Goal: Information Seeking & Learning: Find specific fact

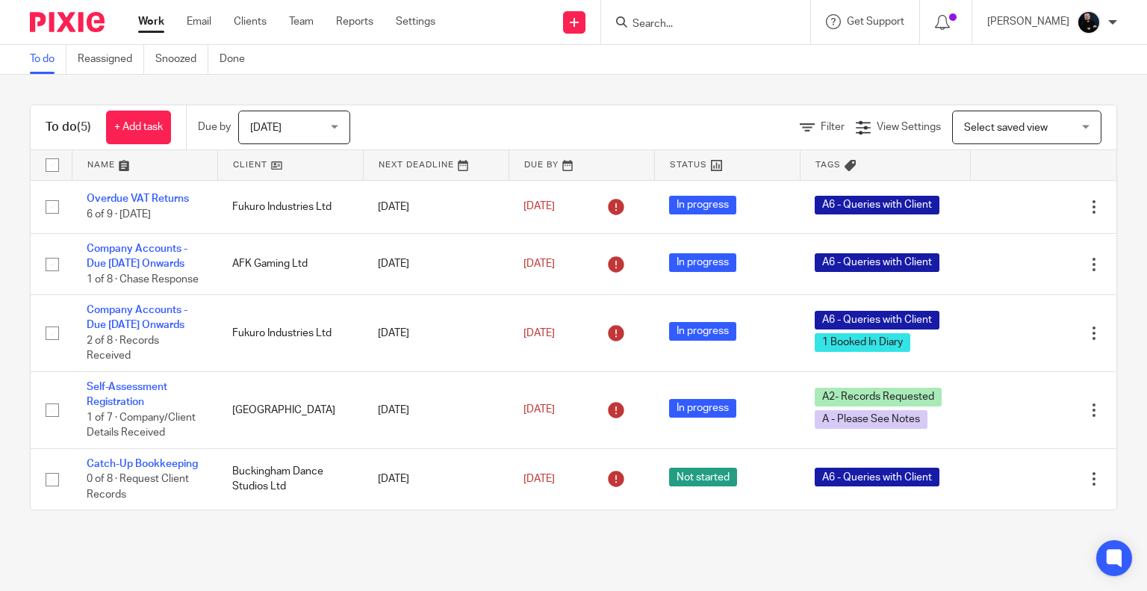
click at [685, 14] on form at bounding box center [710, 22] width 159 height 19
click at [676, 16] on form at bounding box center [710, 22] width 159 height 19
click at [677, 19] on input "Search" at bounding box center [698, 24] width 134 height 13
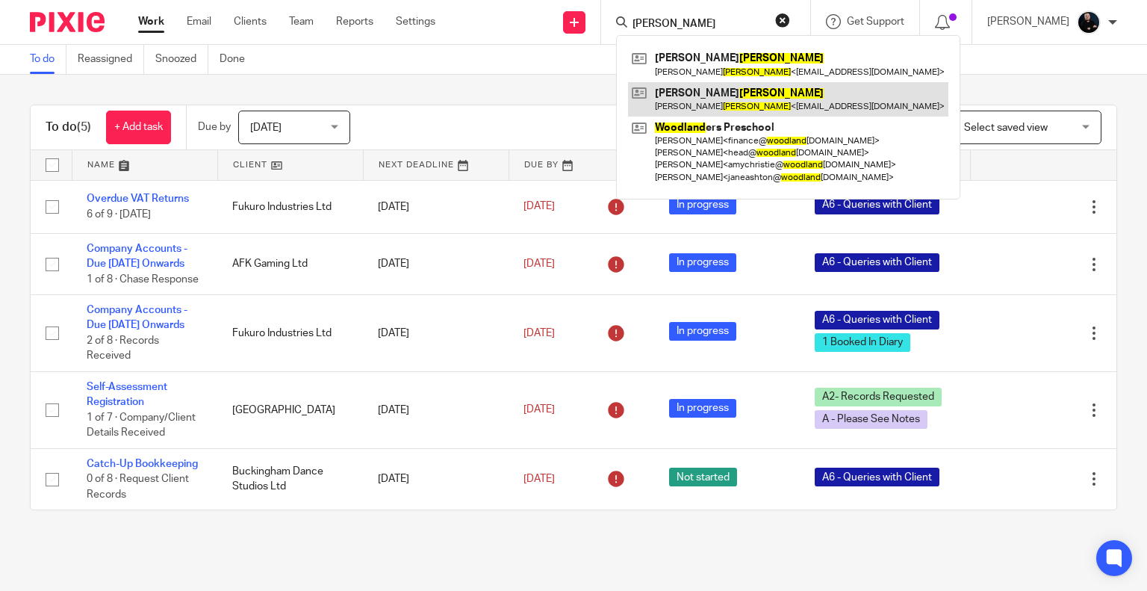
type input "woodward"
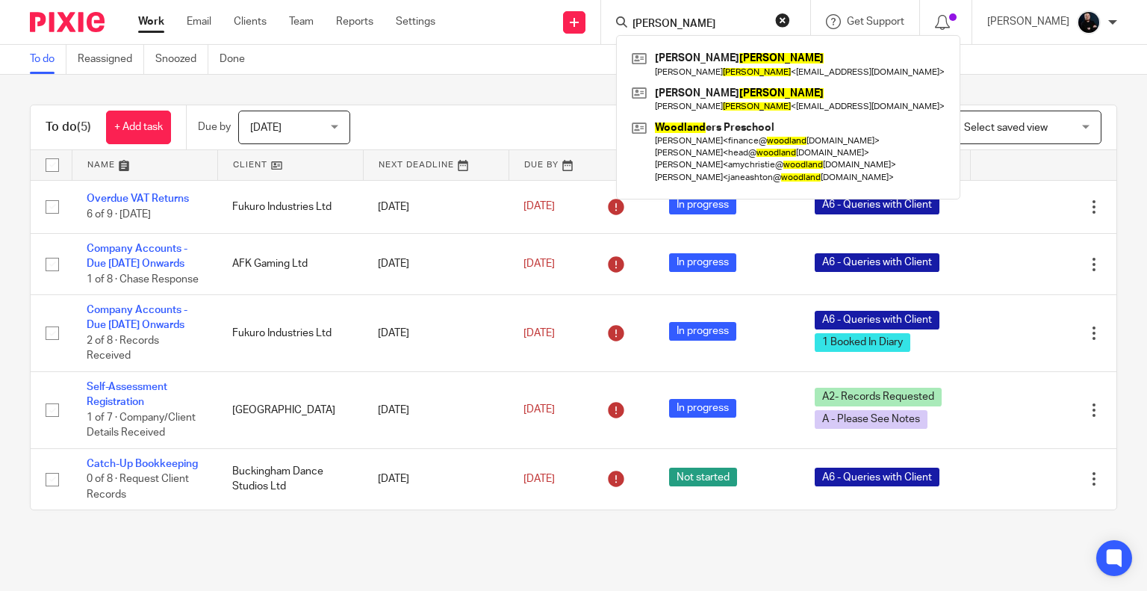
click at [790, 21] on button "reset" at bounding box center [782, 20] width 15 height 15
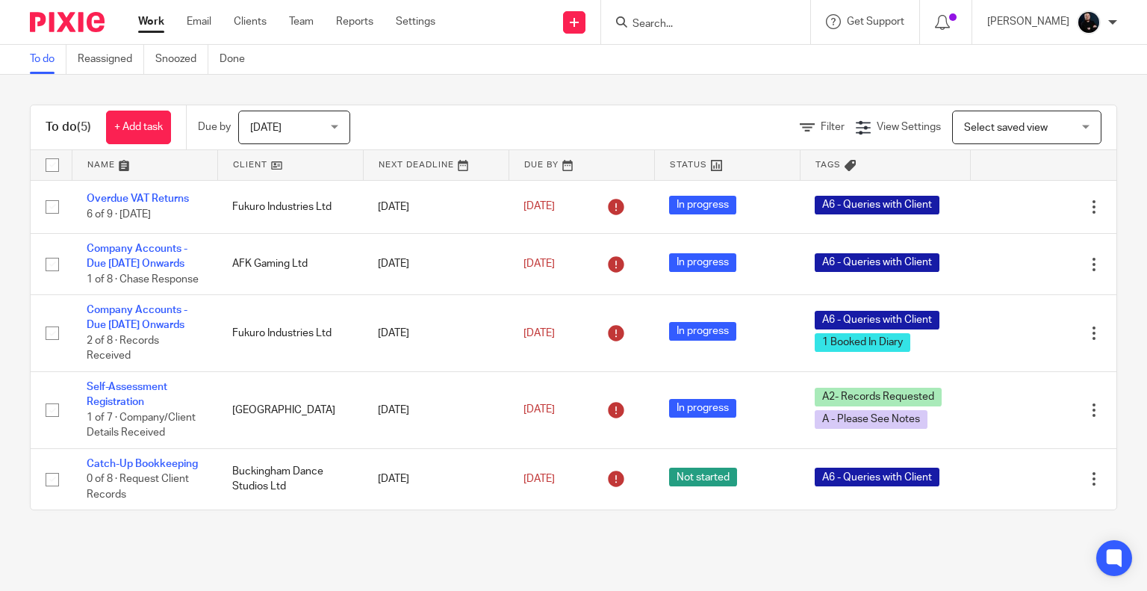
click at [524, 93] on div "To do (5) + Add task Due by Today Today Today Tomorrow This week Next week This…" at bounding box center [573, 307] width 1147 height 465
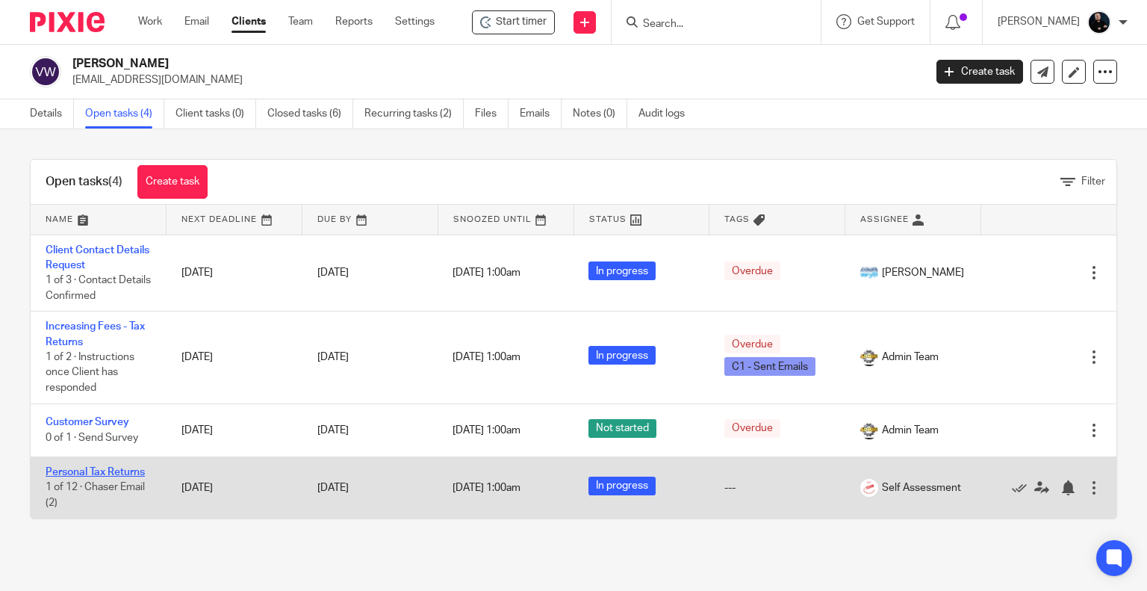
click at [87, 473] on link "Personal Tax Returns" at bounding box center [95, 472] width 99 height 10
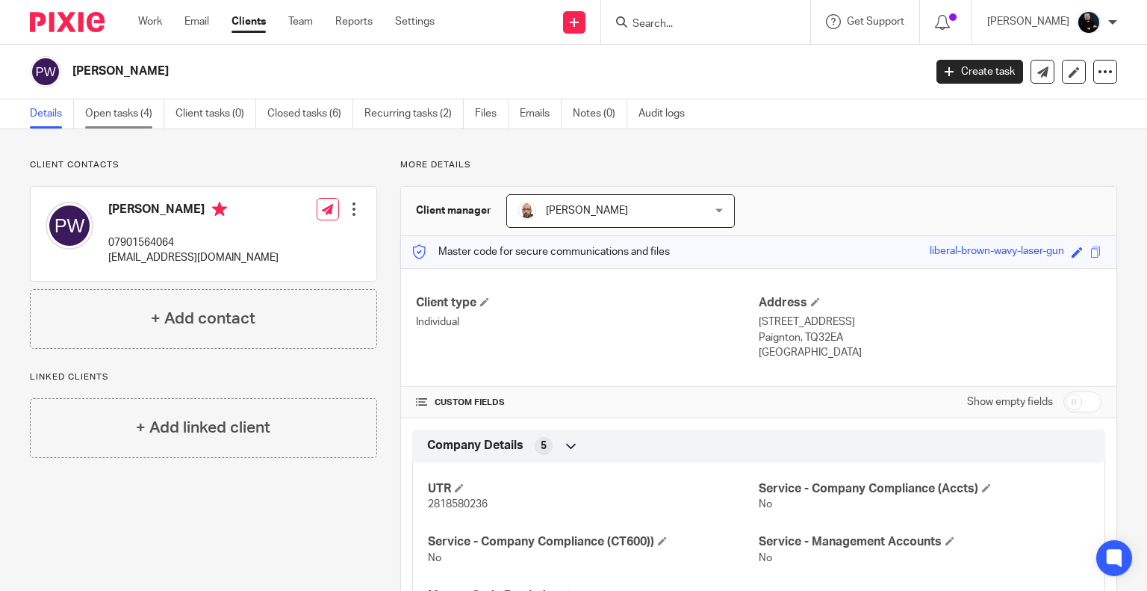
click at [117, 118] on link "Open tasks (4)" at bounding box center [124, 113] width 79 height 29
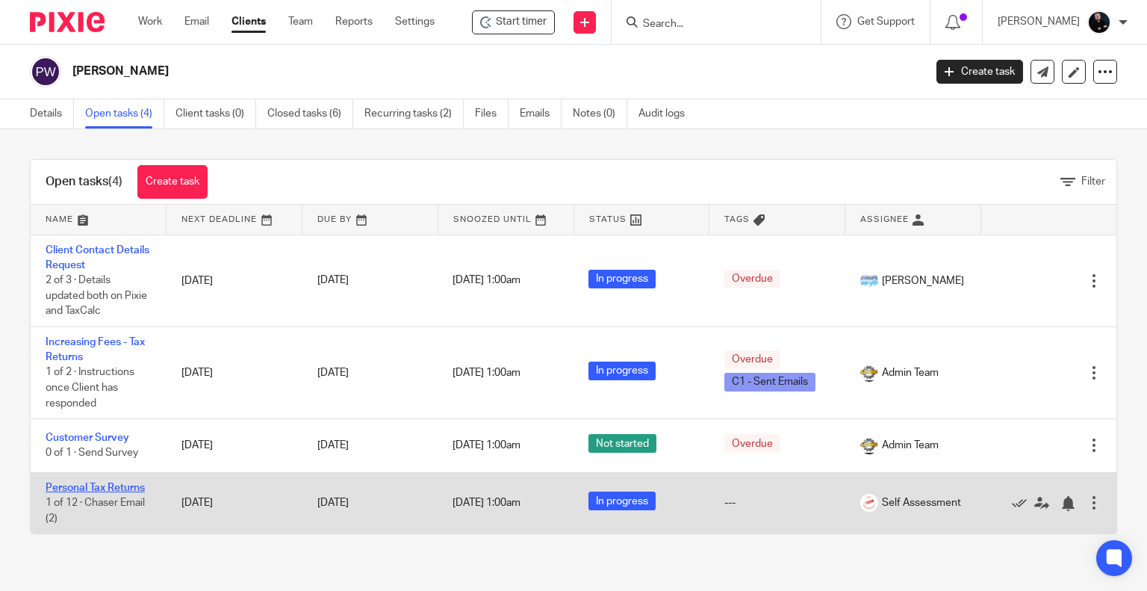
click at [84, 488] on link "Personal Tax Returns" at bounding box center [95, 487] width 99 height 10
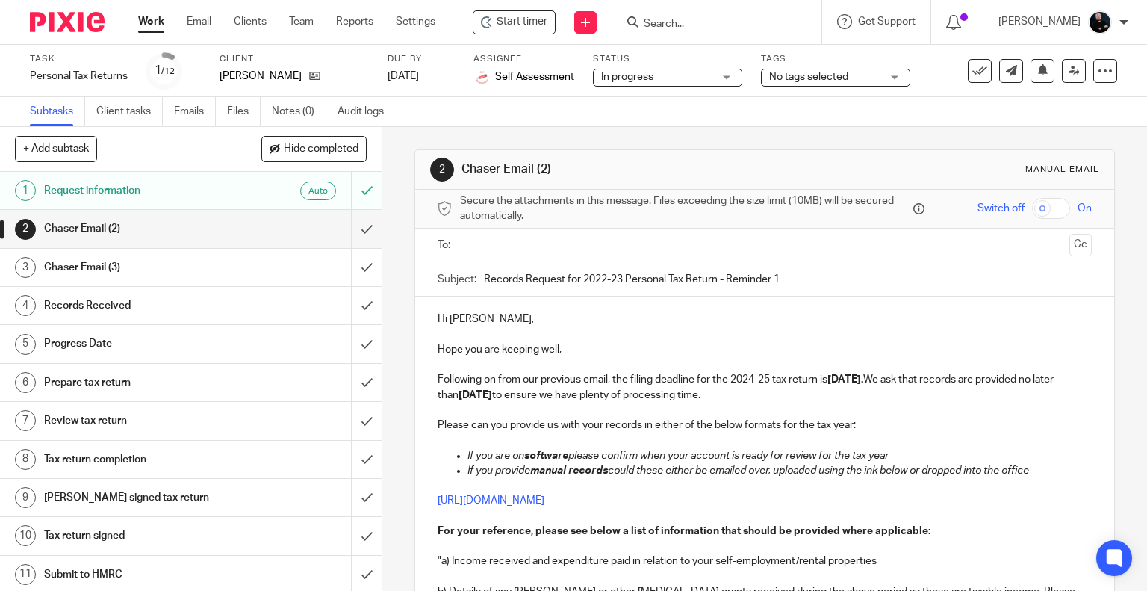
click at [93, 193] on h1 "Request information" at bounding box center [141, 190] width 195 height 22
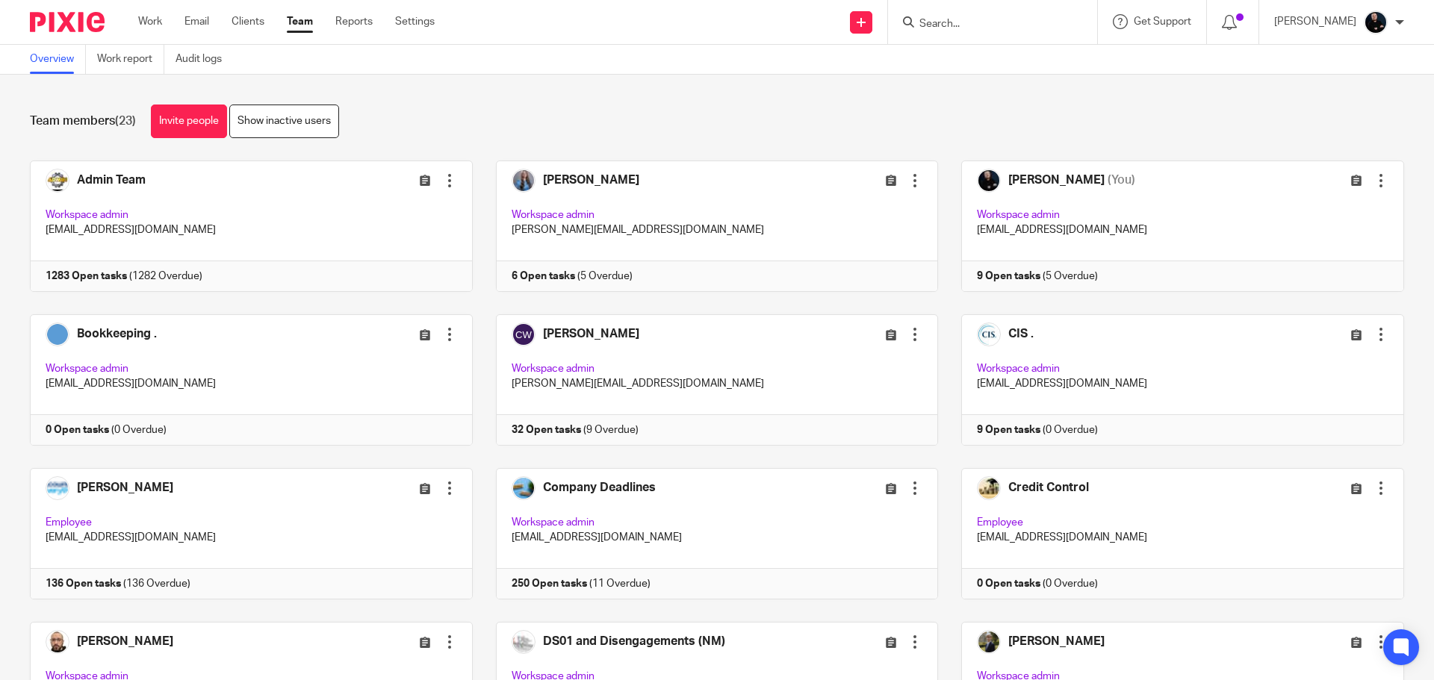
drag, startPoint x: 0, startPoint y: 0, endPoint x: 447, endPoint y: 90, distance: 455.5
click at [447, 90] on div "Team members (23) Invite people Show inactive users Invite team members Add inv…" at bounding box center [717, 378] width 1434 height 606
click at [1000, 26] on input "Search" at bounding box center [985, 24] width 134 height 13
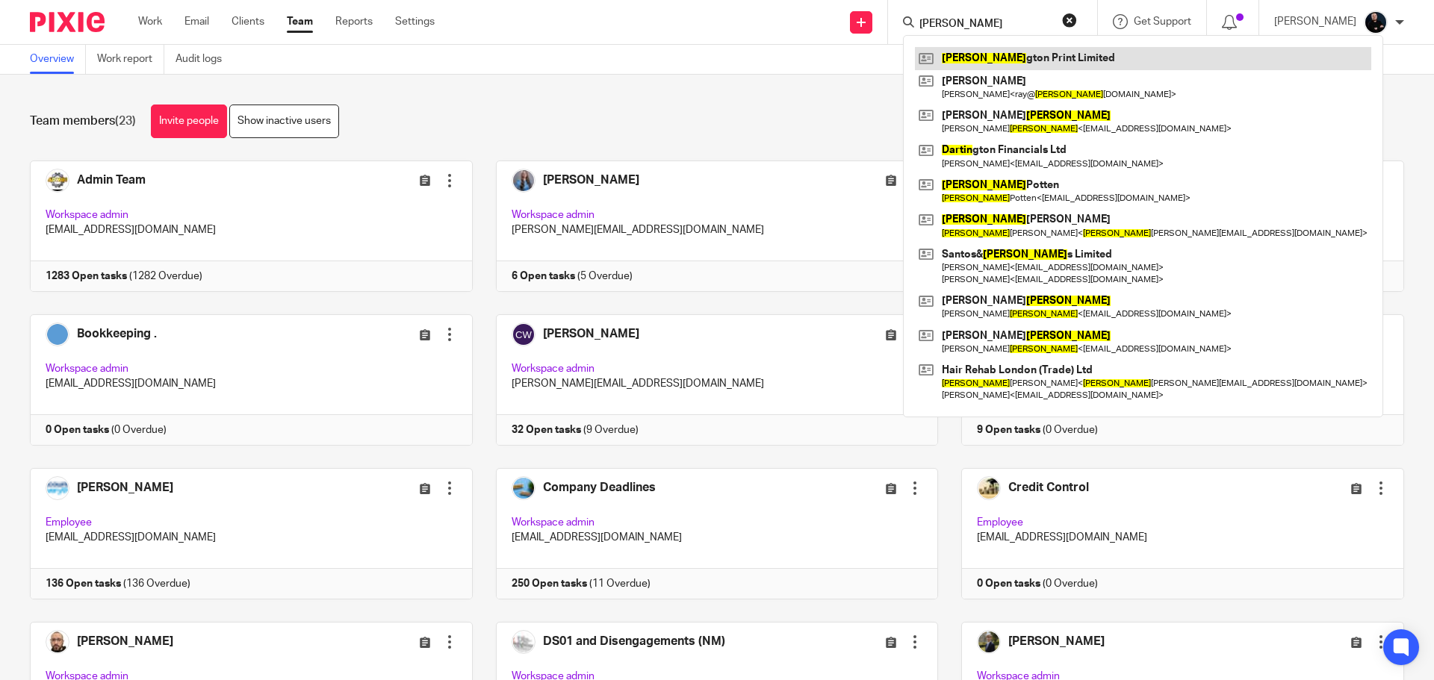
type input "partin"
click at [993, 53] on link at bounding box center [1143, 58] width 456 height 22
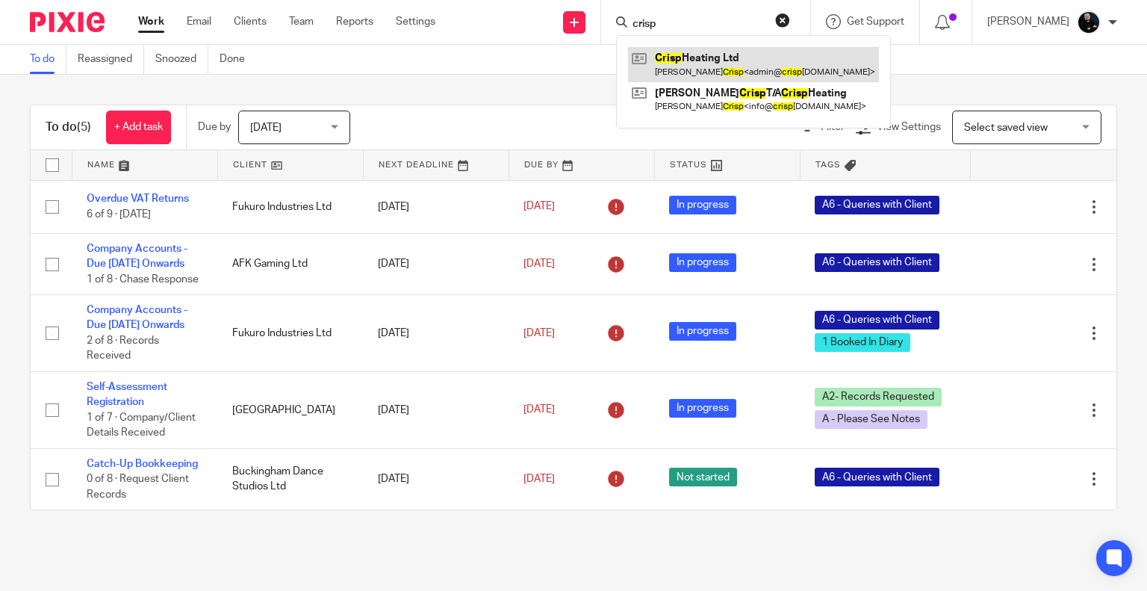
type input "crisp"
click at [716, 67] on link at bounding box center [753, 64] width 251 height 34
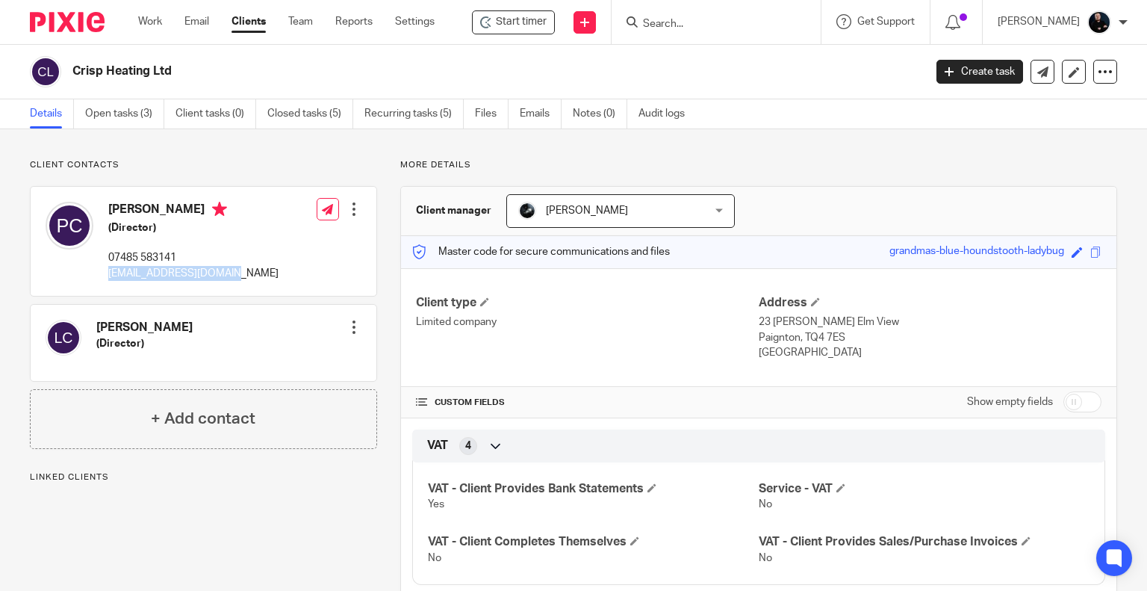
drag, startPoint x: 226, startPoint y: 272, endPoint x: 110, endPoint y: 276, distance: 116.6
click at [110, 276] on p "[EMAIL_ADDRESS][DOMAIN_NAME]" at bounding box center [193, 273] width 170 height 15
copy p "[EMAIL_ADDRESS][DOMAIN_NAME]"
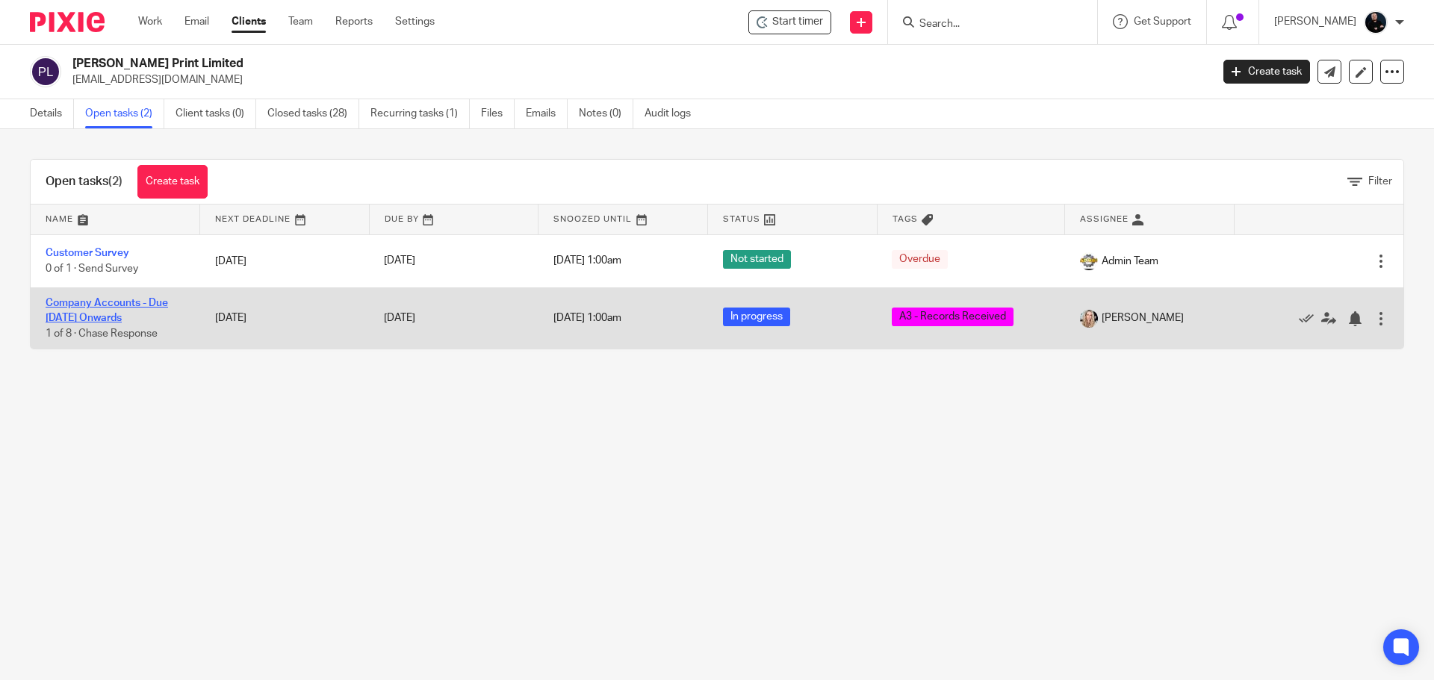
click at [116, 319] on link "Company Accounts - Due 1st May 2023 Onwards" at bounding box center [107, 310] width 122 height 25
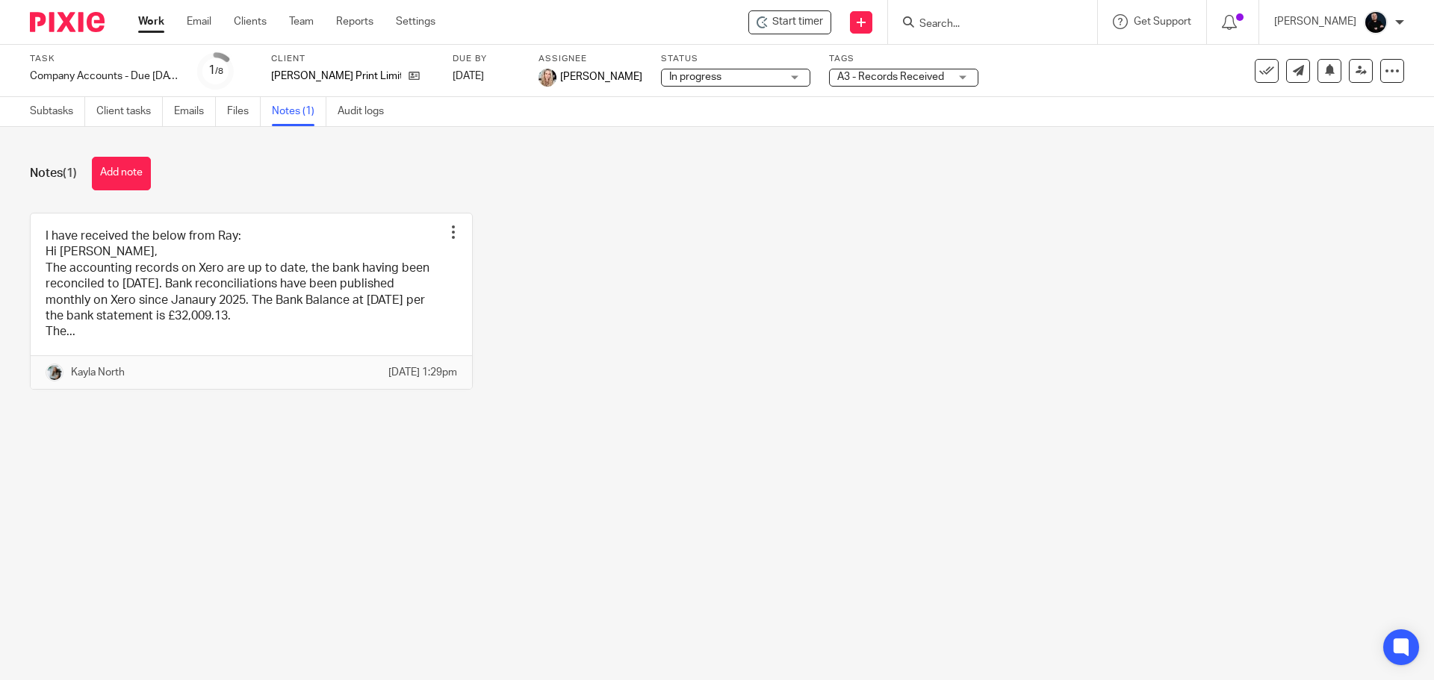
click at [706, 337] on div "I have received the below from Ray: Hi Kayla, The accounting records on Xero ar…" at bounding box center [705, 312] width 1397 height 199
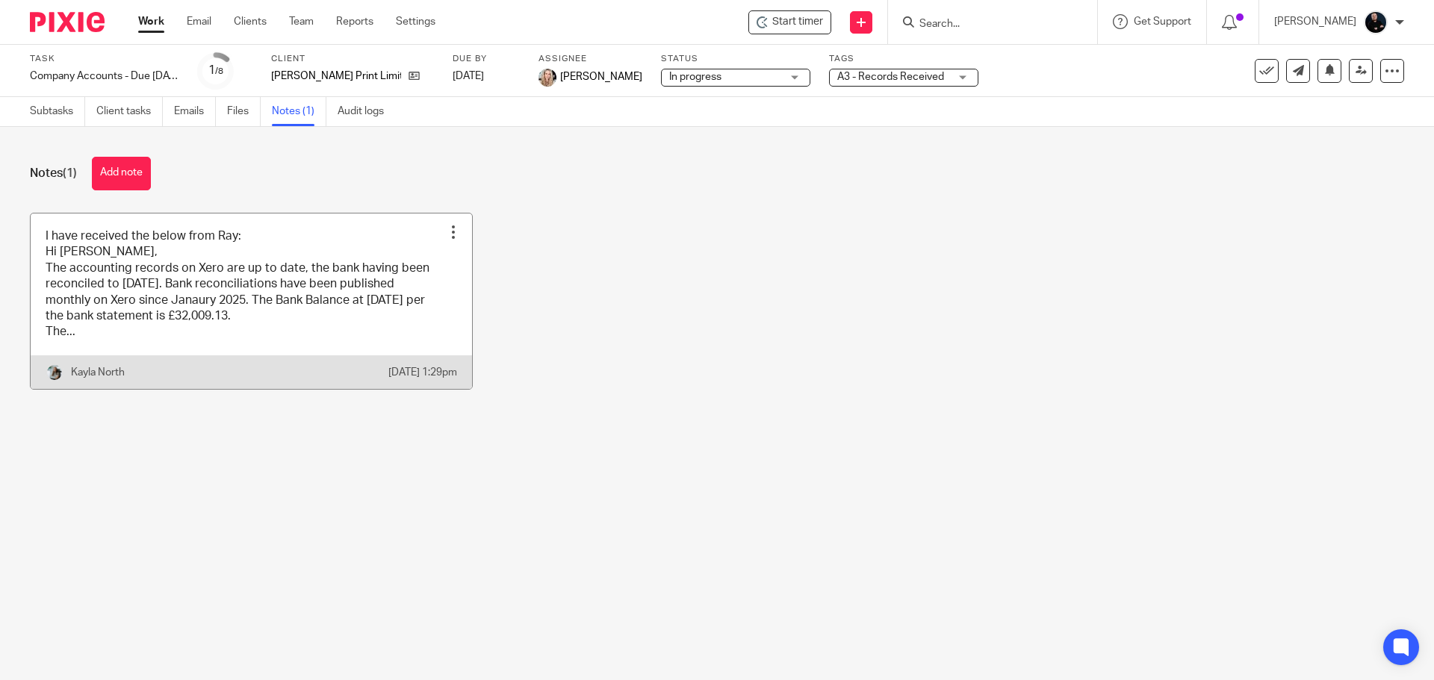
click at [330, 299] on link at bounding box center [251, 301] width 441 height 175
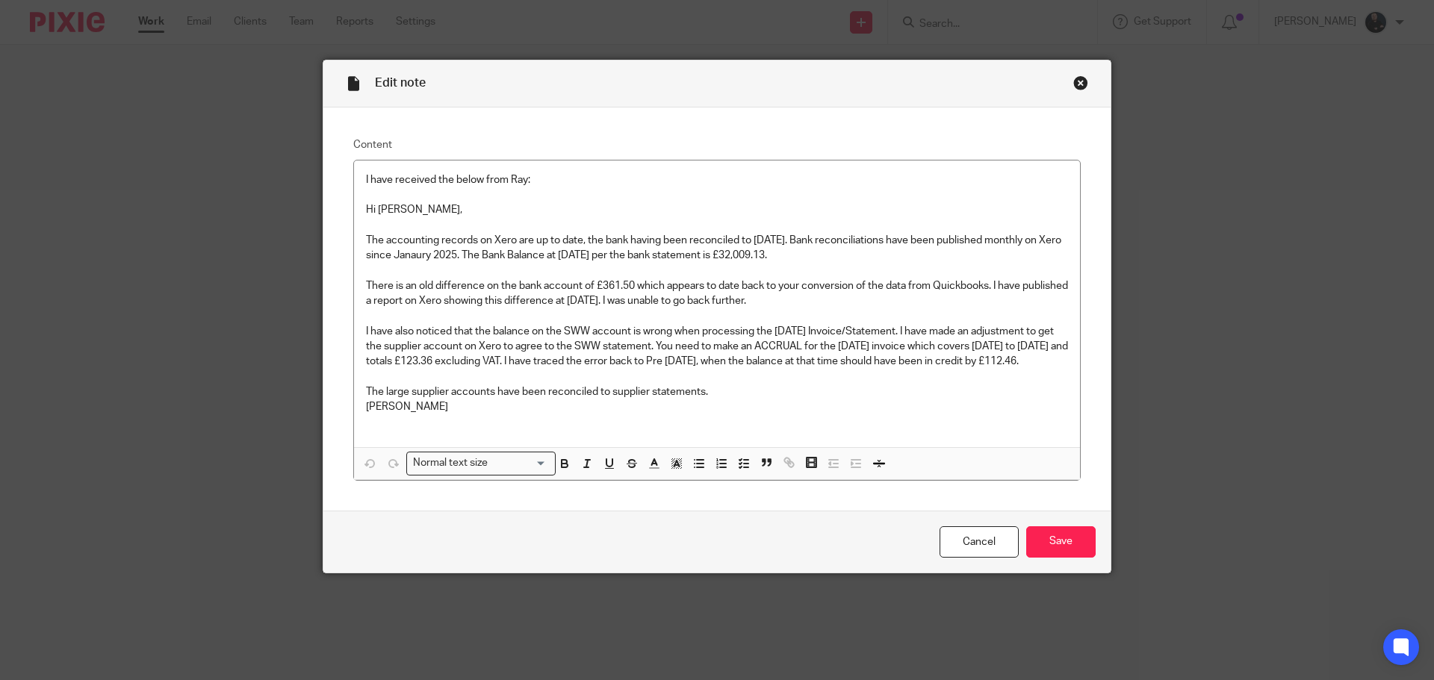
click at [1066, 84] on div "Edit note" at bounding box center [716, 83] width 787 height 47
click at [1073, 84] on div "Close this dialog window" at bounding box center [1080, 82] width 15 height 15
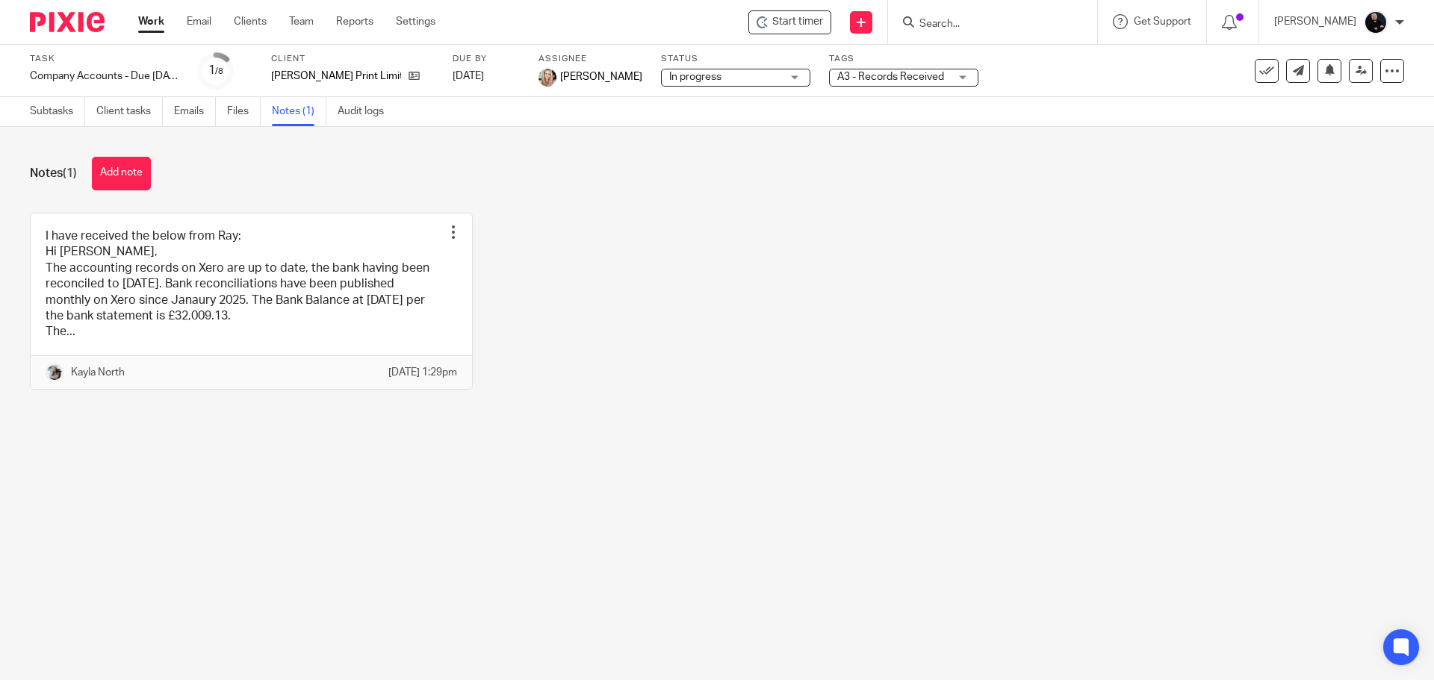
click at [1003, 13] on form at bounding box center [997, 22] width 159 height 19
click at [998, 20] on input "Search" at bounding box center [985, 24] width 134 height 13
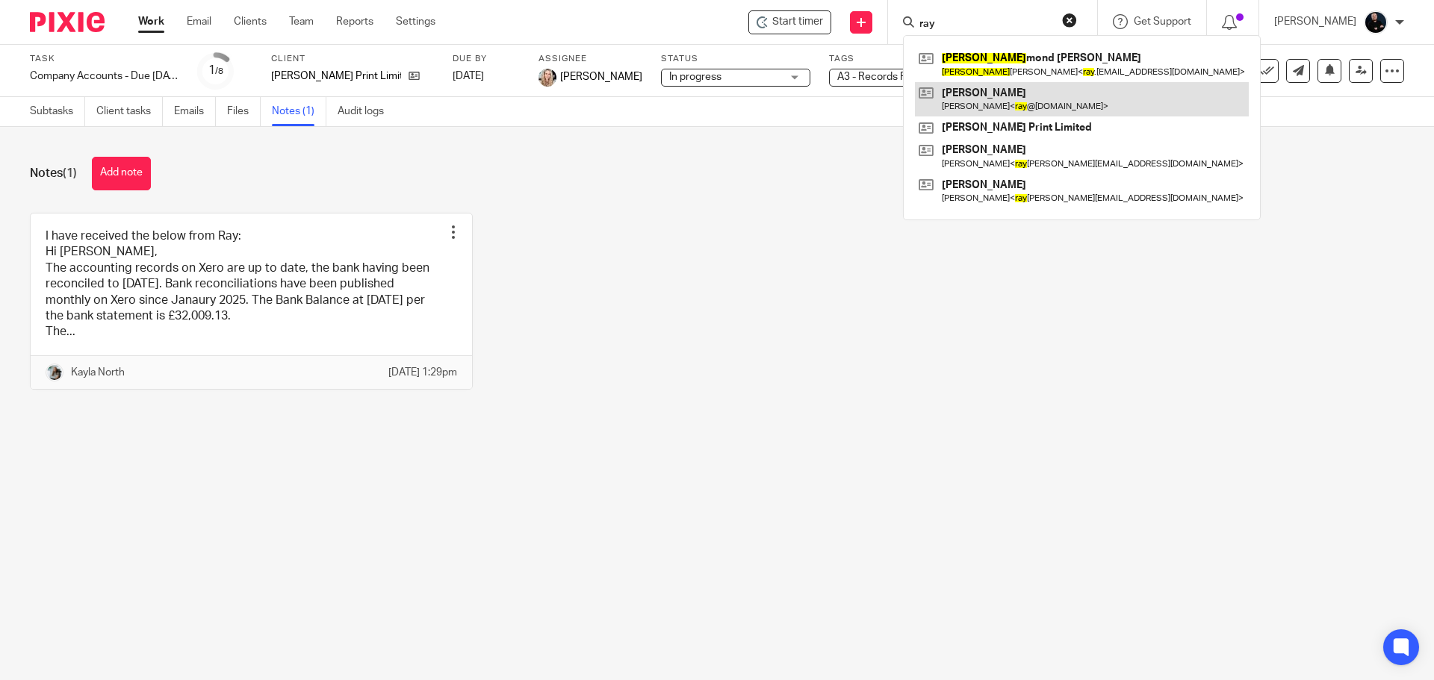
type input "ray"
click at [994, 90] on link at bounding box center [1082, 99] width 334 height 34
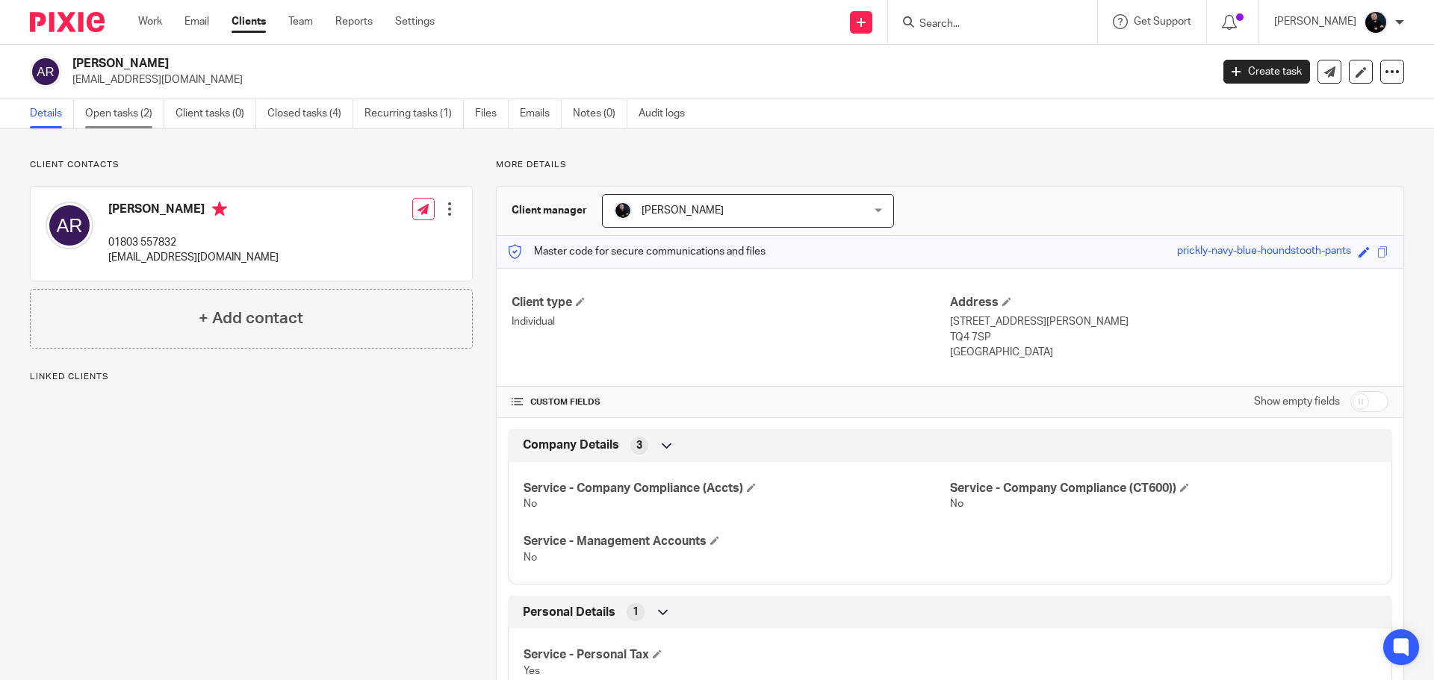
click at [121, 116] on link "Open tasks (2)" at bounding box center [124, 113] width 79 height 29
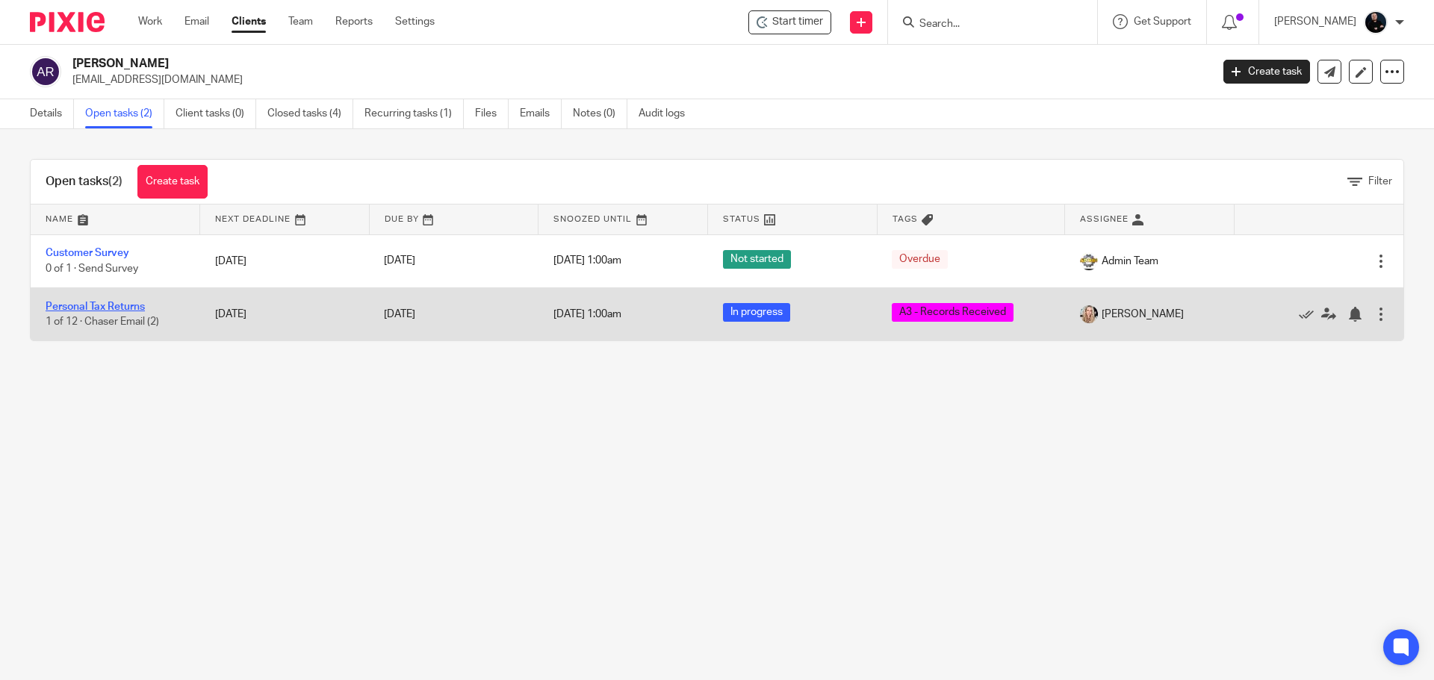
click at [64, 308] on link "Personal Tax Returns" at bounding box center [95, 307] width 99 height 10
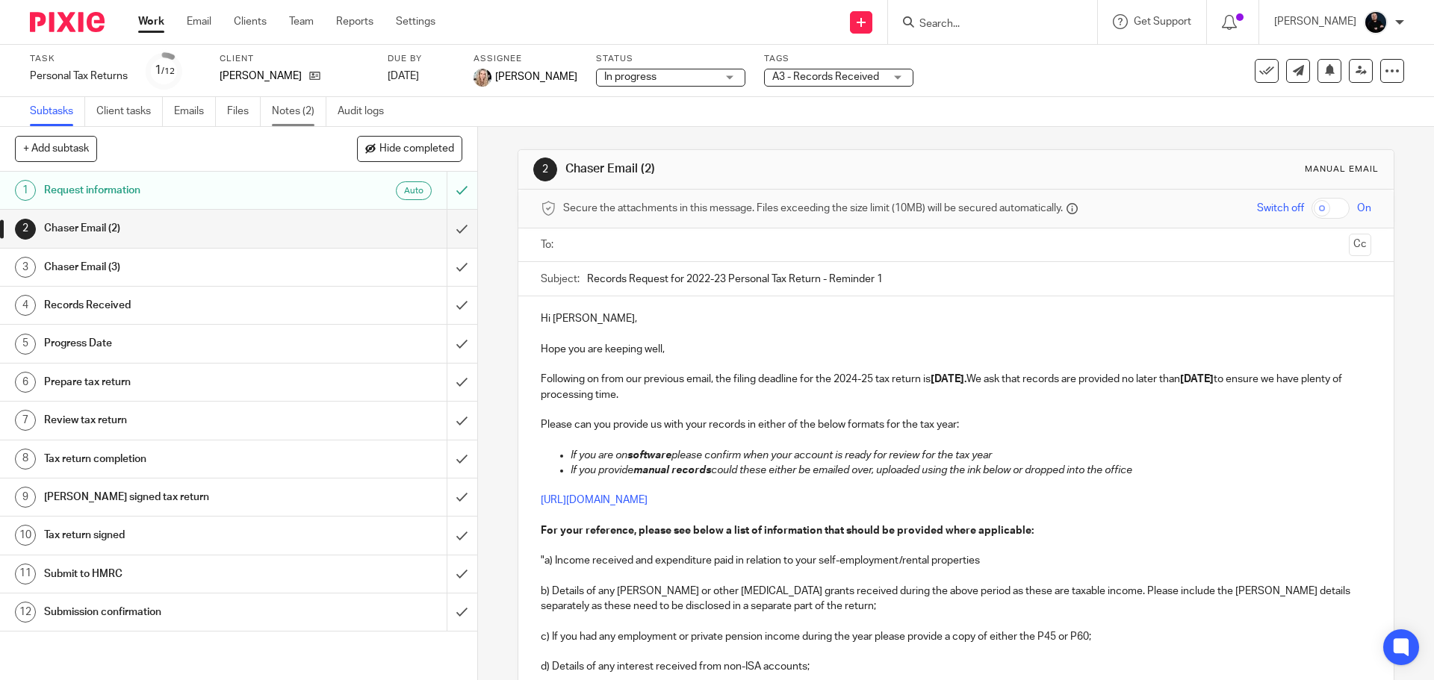
click at [285, 116] on link "Notes (2)" at bounding box center [299, 111] width 55 height 29
